Goal: Task Accomplishment & Management: Manage account settings

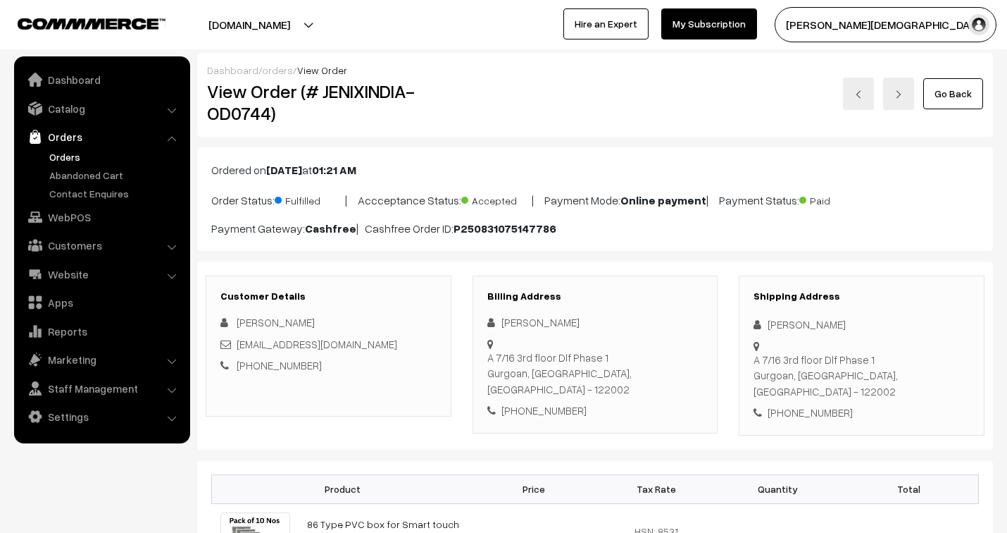
click at [227, 66] on link "Dashboard" at bounding box center [232, 70] width 51 height 12
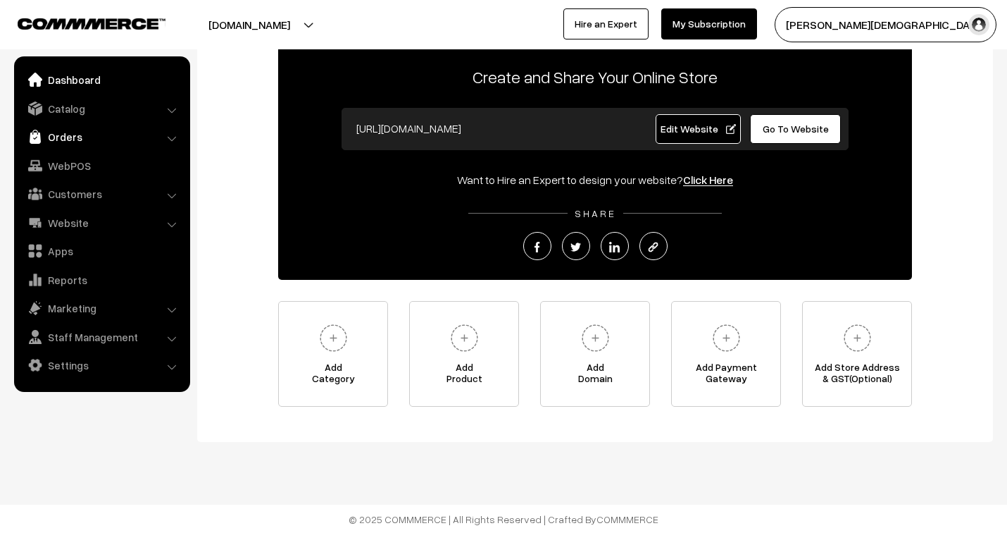
scroll to position [83, 0]
click at [69, 137] on link "Orders" at bounding box center [102, 136] width 168 height 25
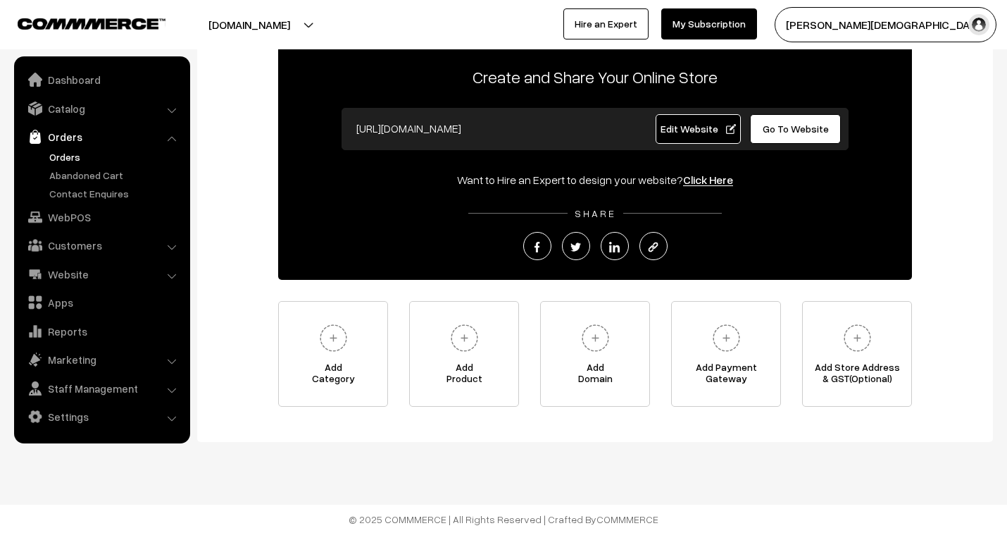
click at [73, 157] on link "Orders" at bounding box center [115, 156] width 139 height 15
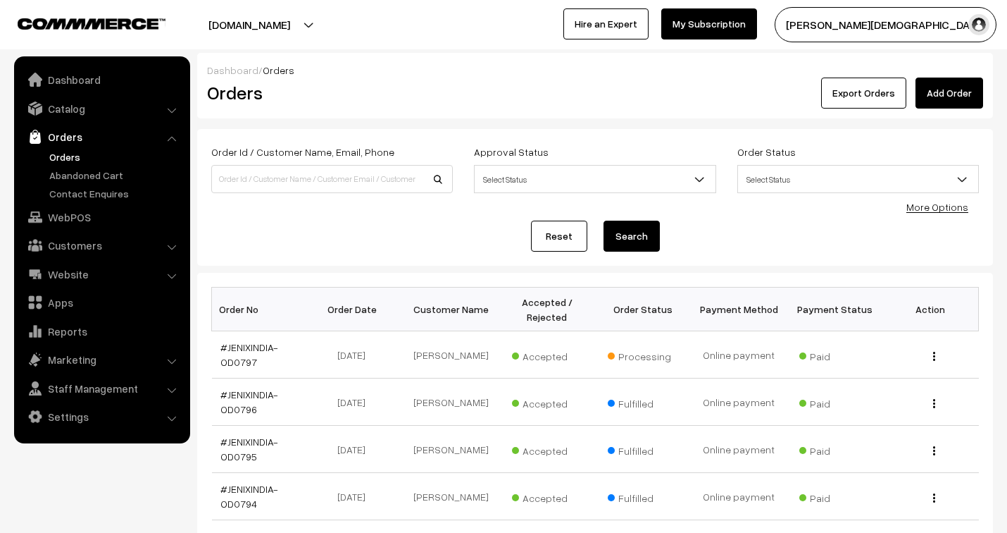
click at [0, 237] on nav "Dashboard Catalog" at bounding box center [95, 322] width 190 height 533
click at [259, 345] on link "#JENIXINDIA-OD0797" at bounding box center [250, 354] width 58 height 27
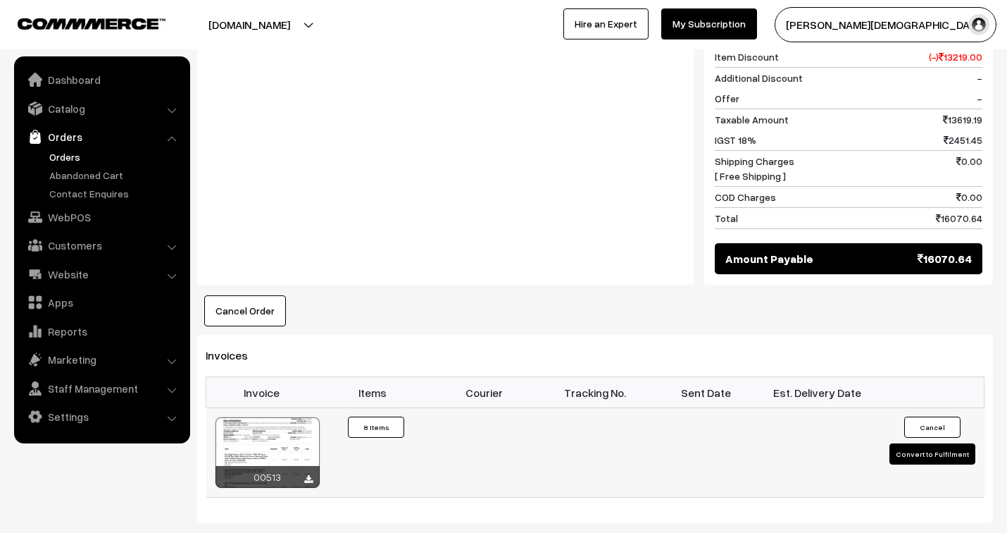
scroll to position [1168, 0]
click at [278, 466] on div "00513" at bounding box center [268, 477] width 104 height 22
click at [310, 475] on icon at bounding box center [308, 479] width 8 height 9
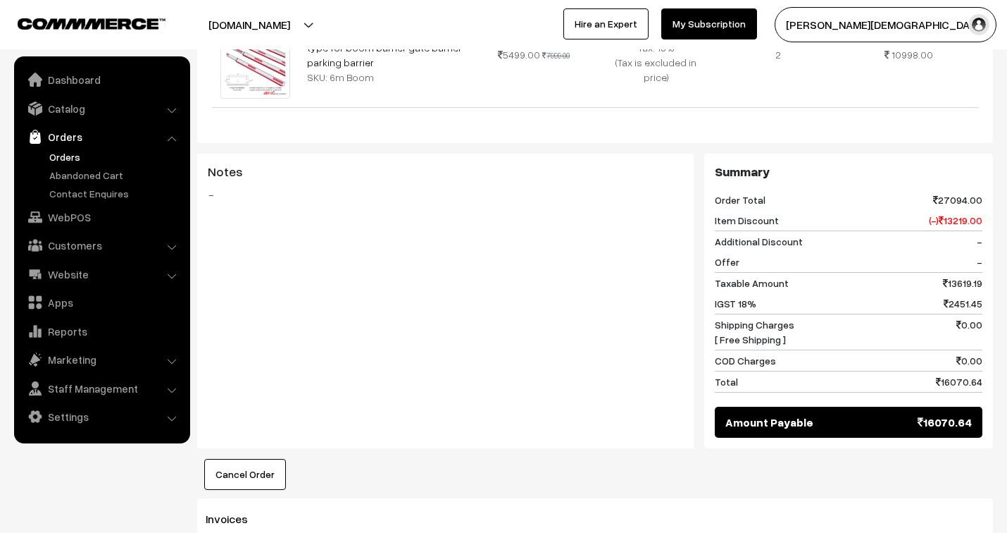
scroll to position [1017, 0]
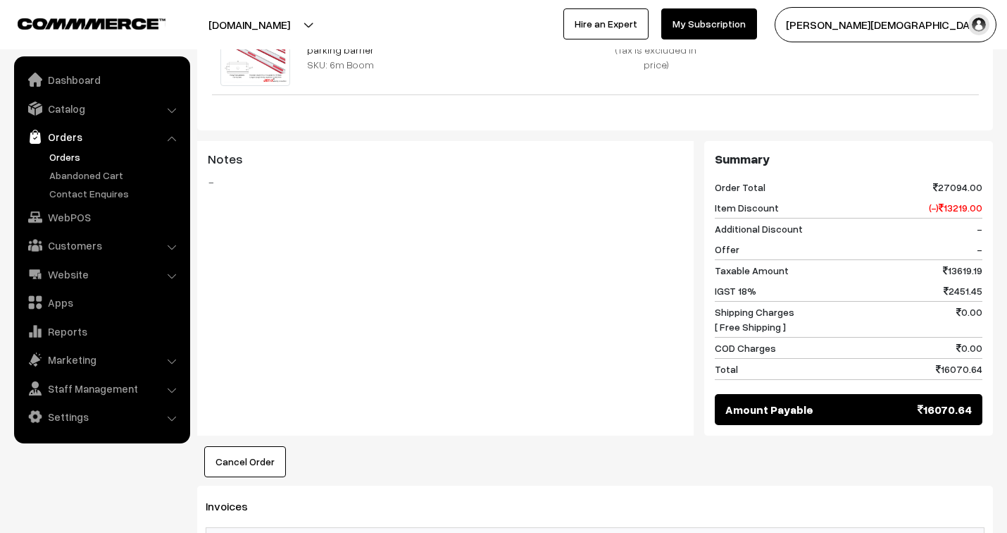
click at [264, 151] on div "Notes -" at bounding box center [445, 211] width 497 height 141
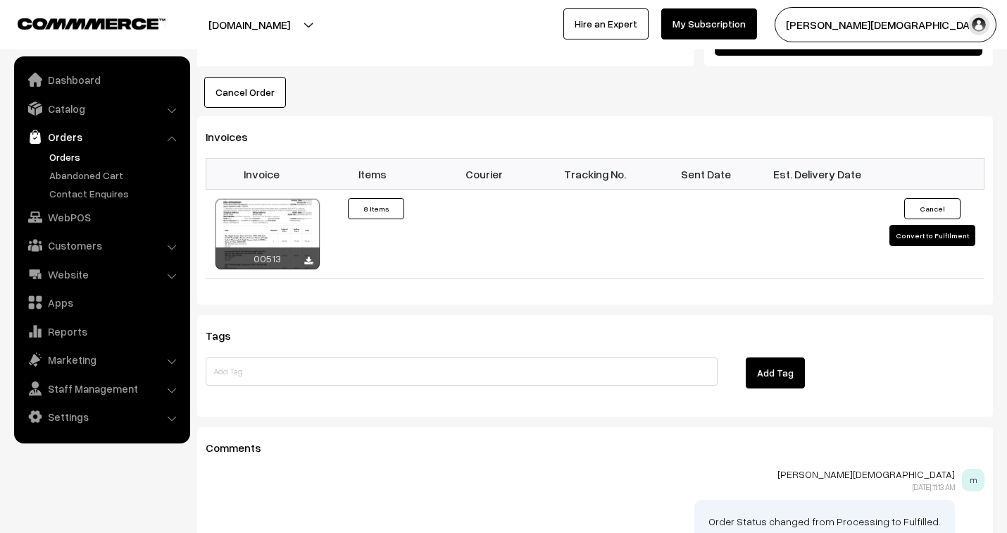
scroll to position [1468, 0]
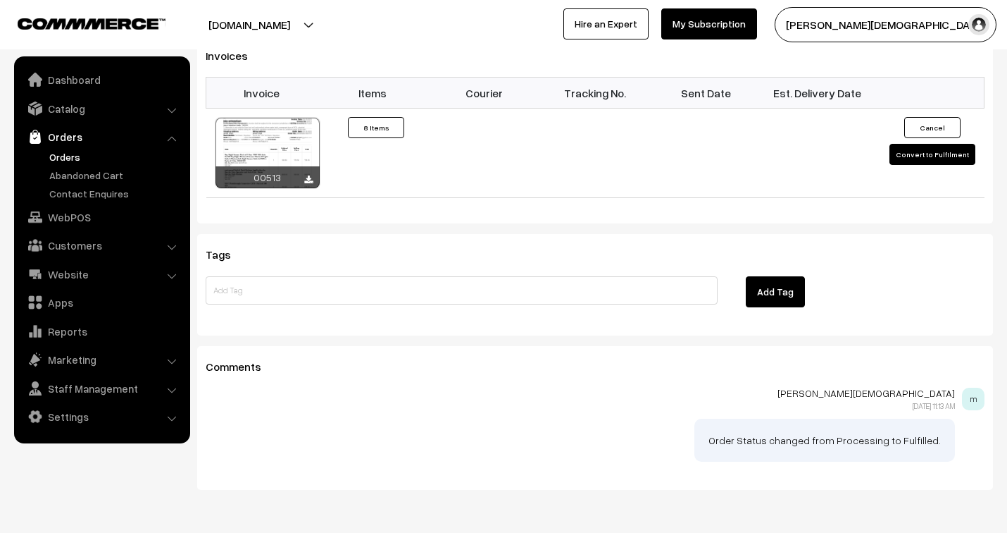
drag, startPoint x: 292, startPoint y: 338, endPoint x: 294, endPoint y: 356, distance: 17.7
click at [292, 346] on div "Comments manoj jain 04-10-2025 11:13 AM m Order Status changed from Processing …" at bounding box center [595, 418] width 796 height 144
click at [362, 411] on div at bounding box center [595, 436] width 779 height 50
click at [220, 411] on div at bounding box center [595, 436] width 779 height 50
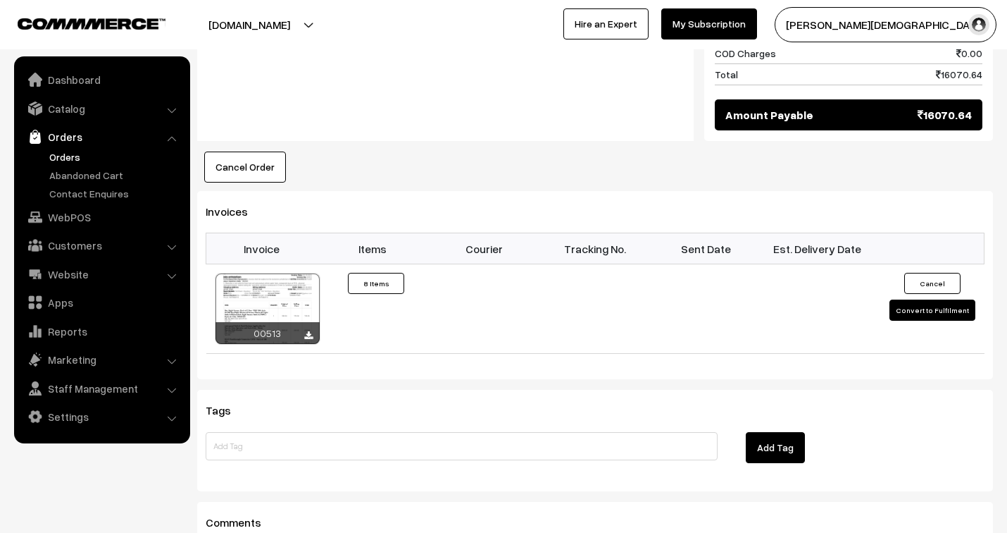
scroll to position [1315, 0]
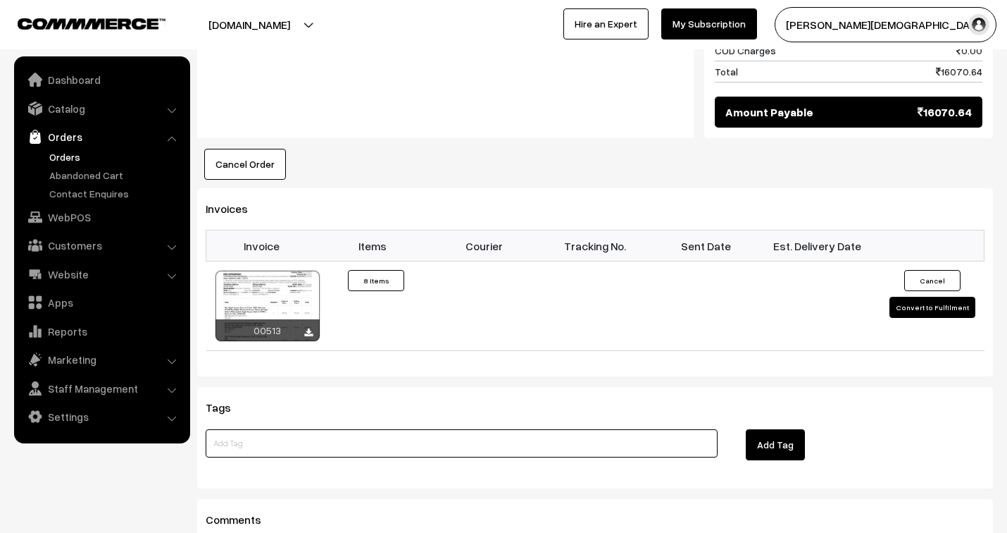
click at [258, 429] on input at bounding box center [462, 443] width 512 height 28
type input "DNS still not sent , 2 parcel sent"
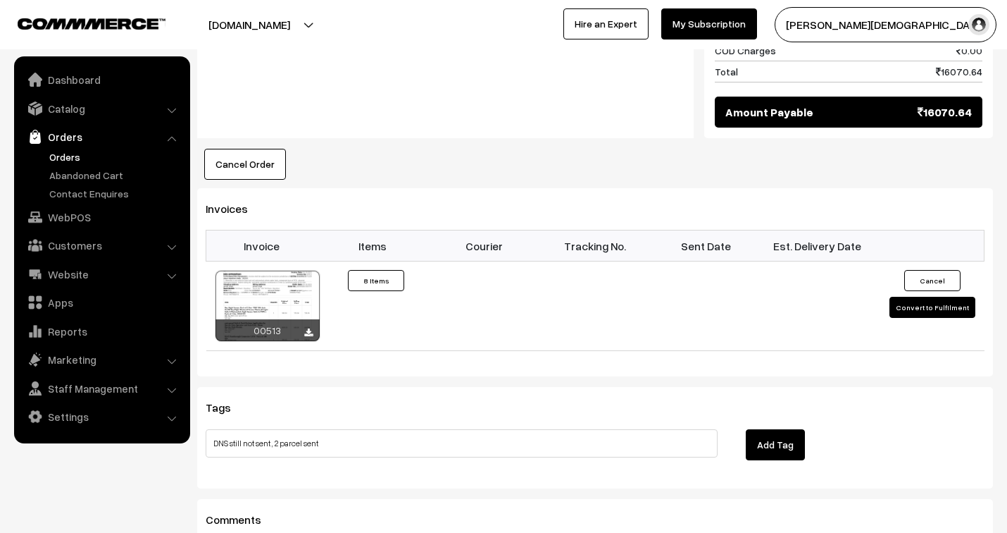
click at [761, 429] on button "Add Tag" at bounding box center [775, 444] width 59 height 31
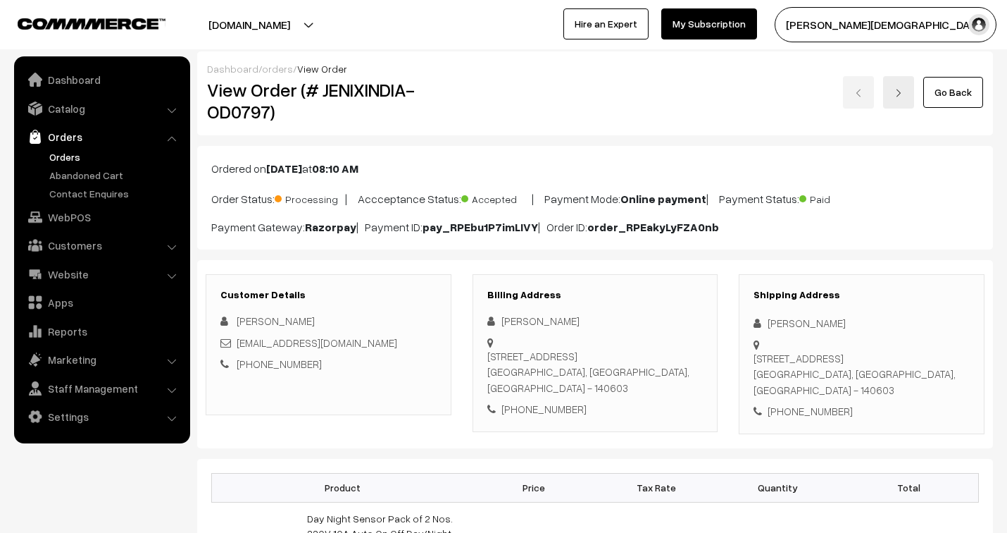
scroll to position [0, 0]
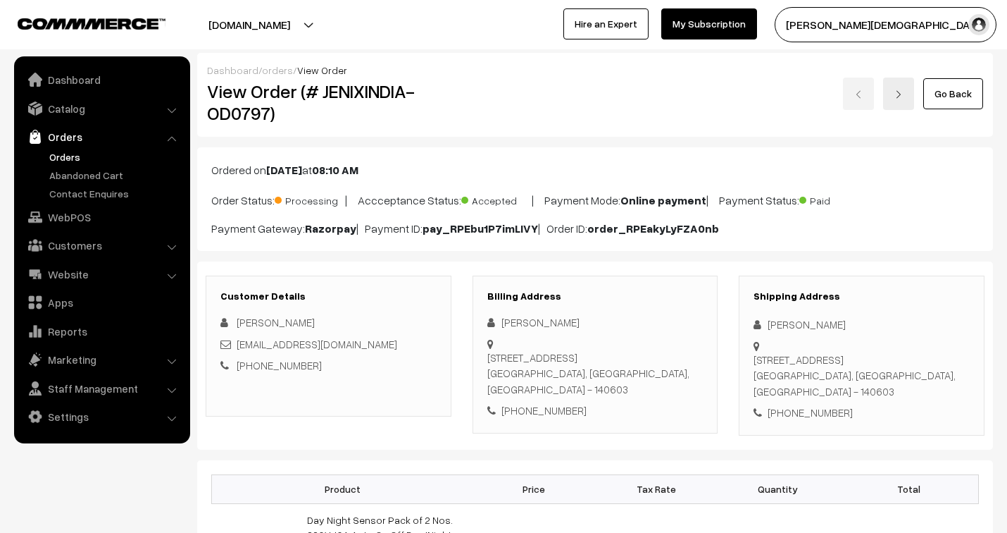
click at [268, 68] on link "orders" at bounding box center [277, 70] width 31 height 12
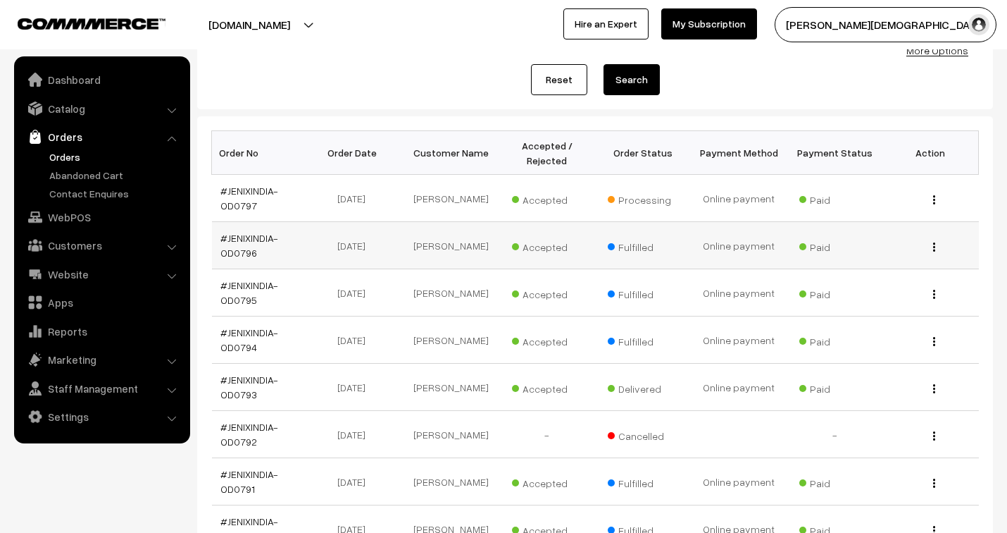
scroll to position [156, 0]
